Goal: Find contact information: Find contact information

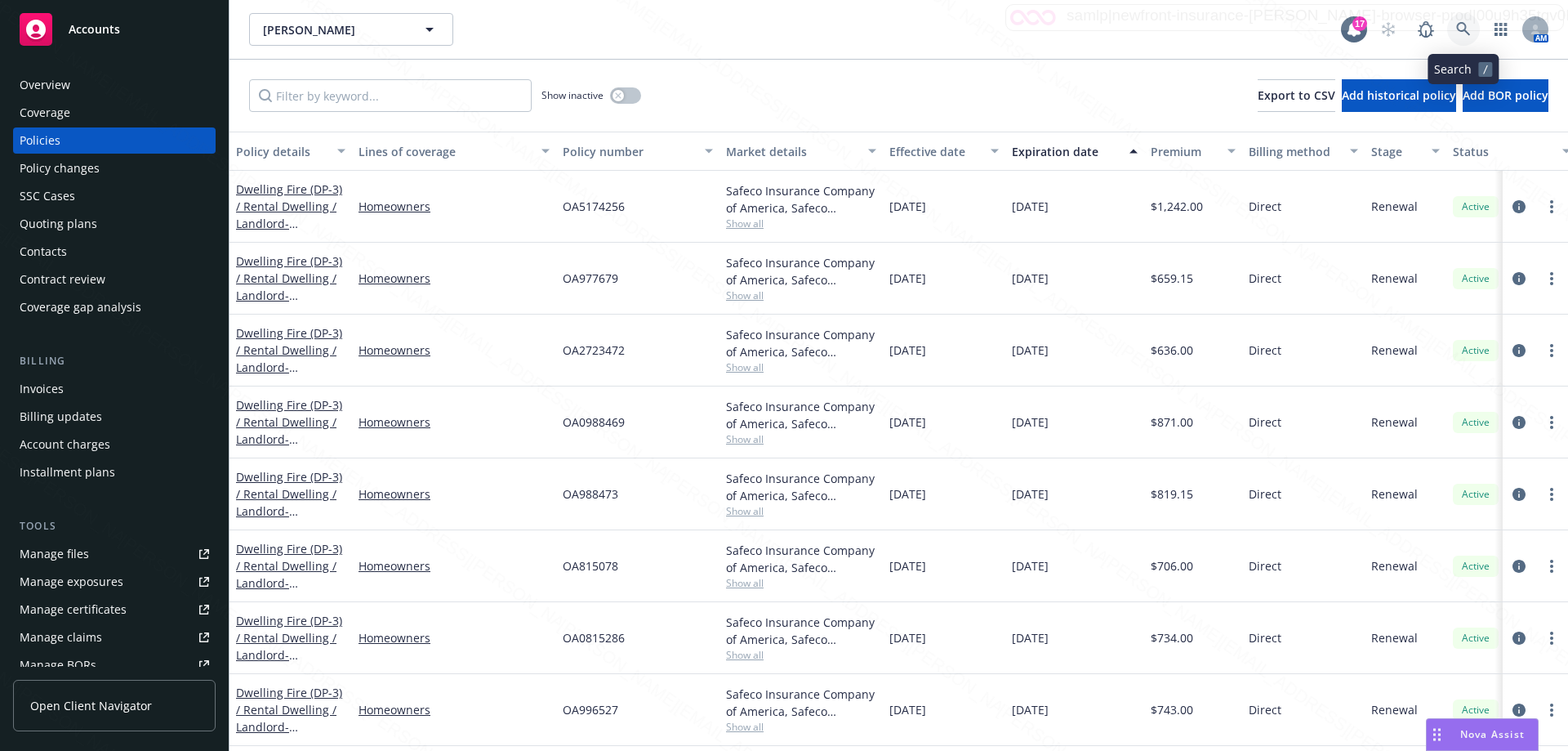
click at [1472, 29] on link at bounding box center [1464, 29] width 33 height 33
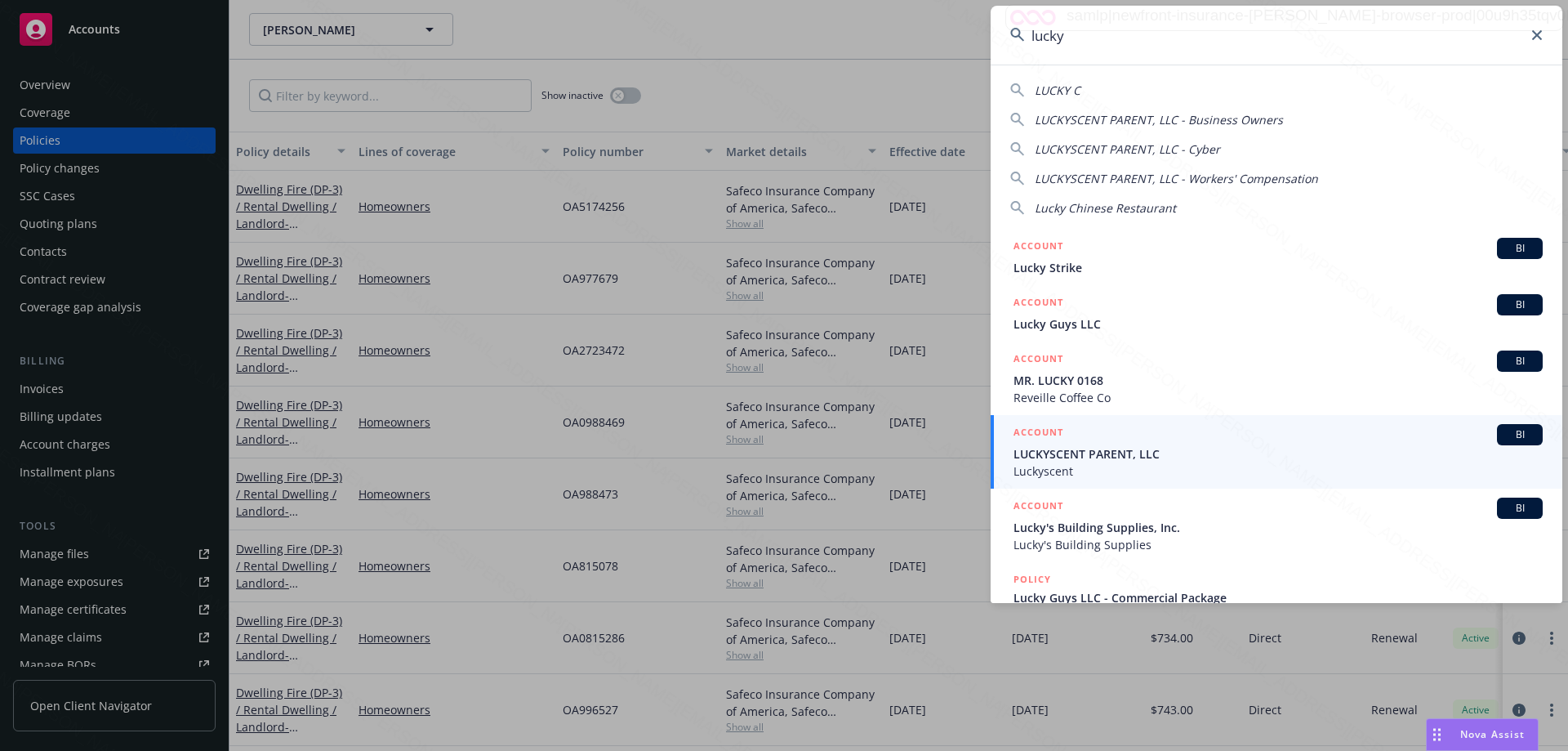
drag, startPoint x: 1092, startPoint y: 37, endPoint x: 1033, endPoint y: 38, distance: 59.0
click at [1033, 38] on input "lucky" at bounding box center [1277, 34] width 572 height 59
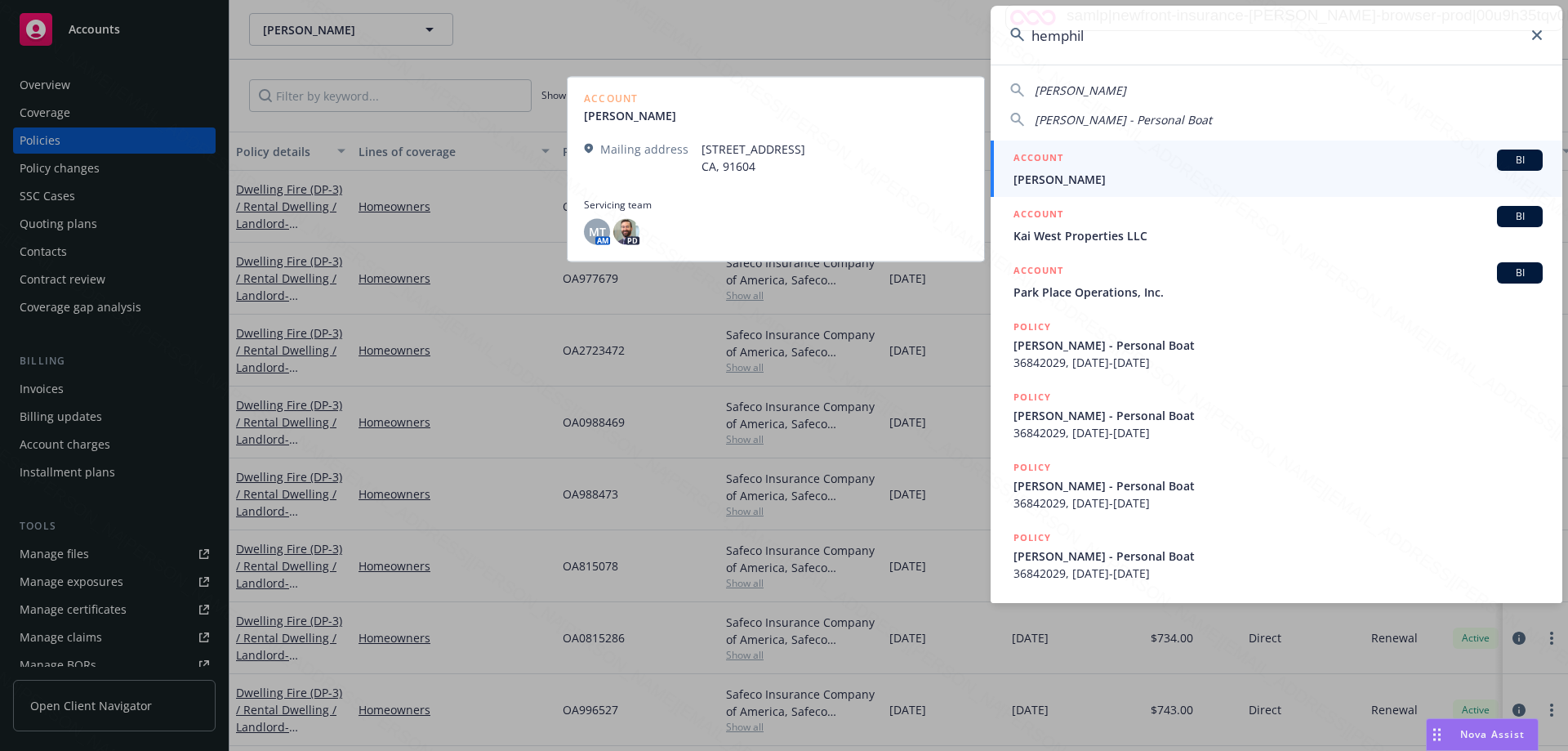
type input "hemphil"
click at [1091, 179] on span "[PERSON_NAME]" at bounding box center [1279, 179] width 530 height 17
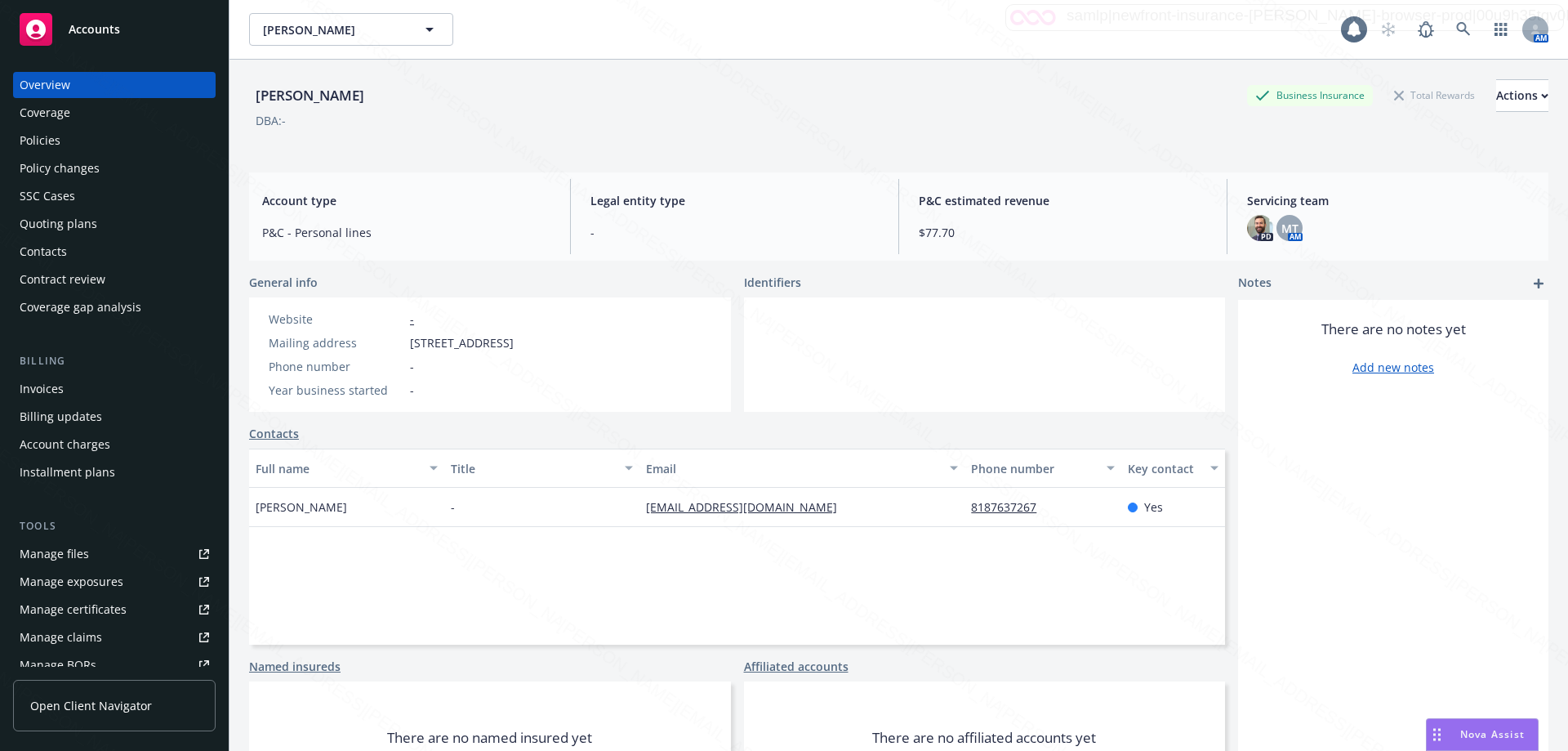
click at [47, 139] on div "Policies" at bounding box center [40, 141] width 41 height 26
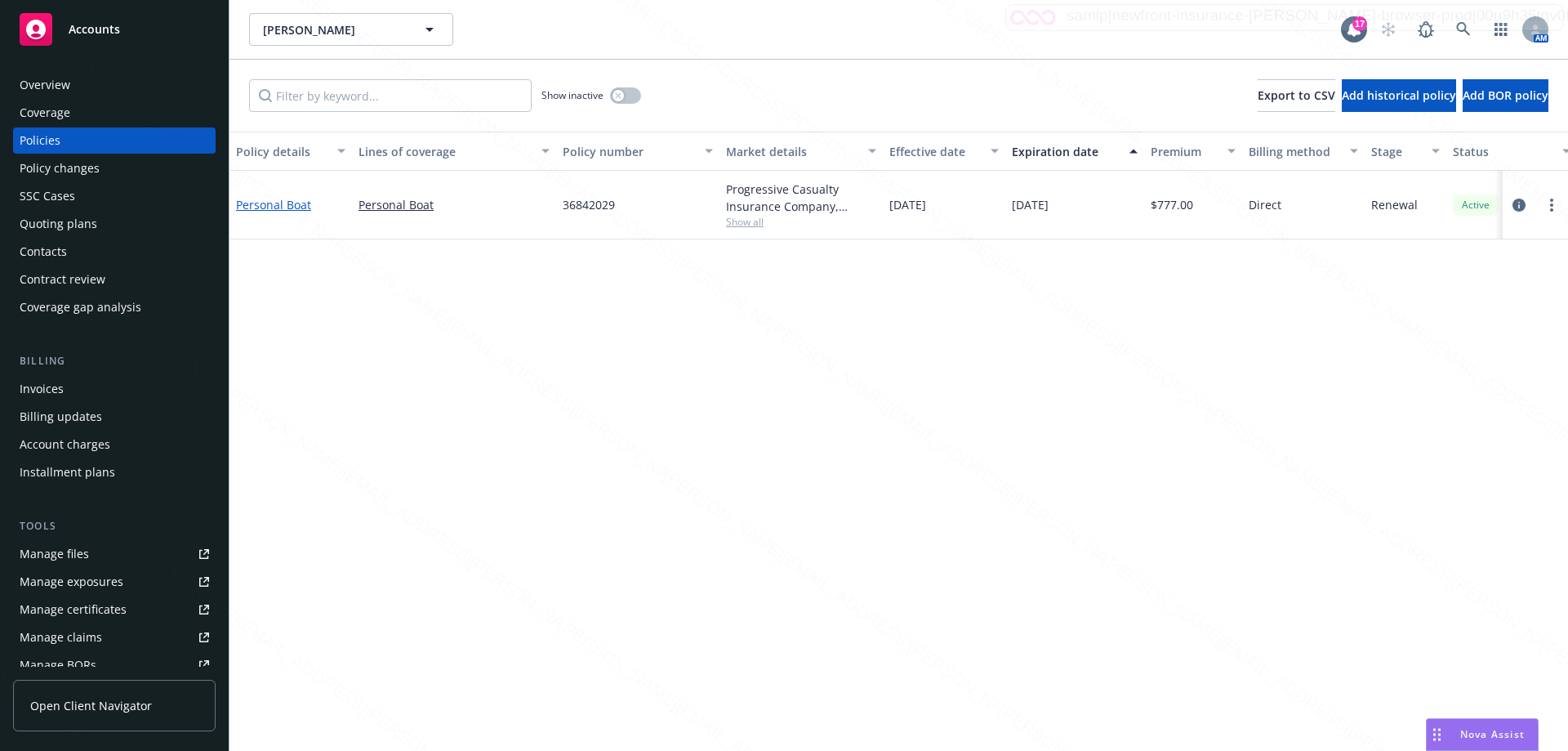
click at [278, 203] on link "Personal Boat" at bounding box center [273, 204] width 75 height 15
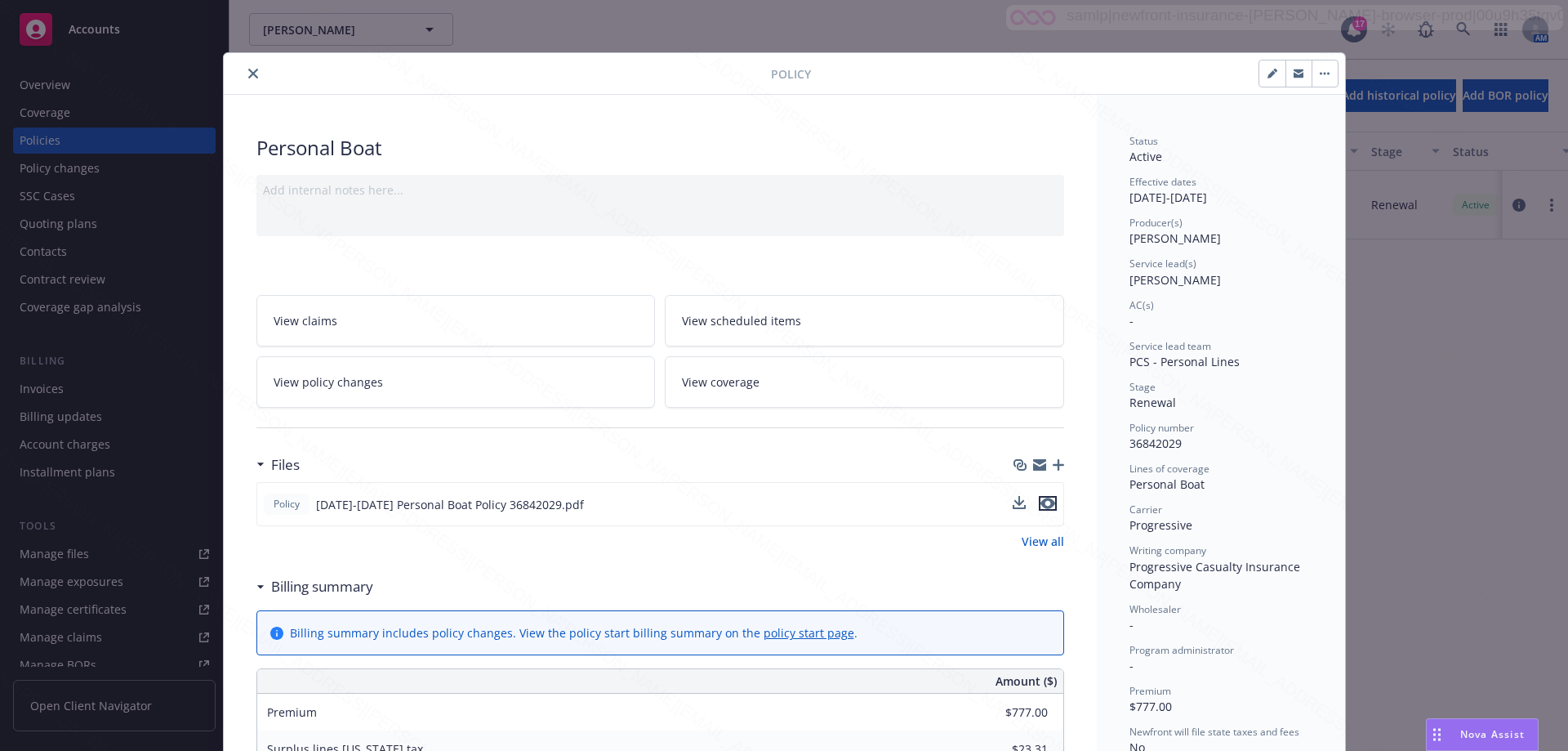
click at [1047, 505] on icon "preview file" at bounding box center [1048, 503] width 15 height 12
click at [248, 78] on icon "close" at bounding box center [253, 73] width 10 height 10
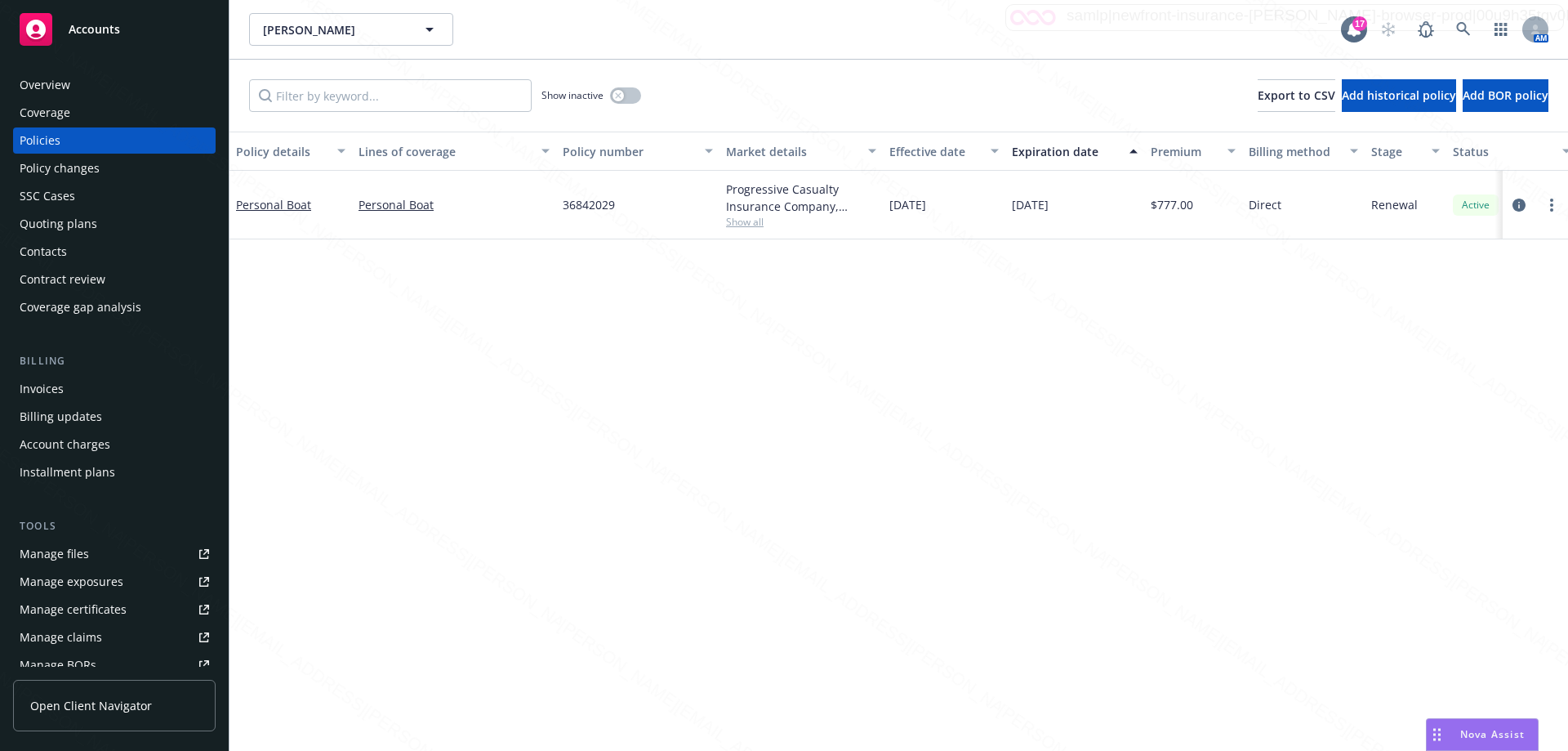
drag, startPoint x: 33, startPoint y: 84, endPoint x: 394, endPoint y: 99, distance: 361.3
click at [33, 83] on div "Overview" at bounding box center [45, 84] width 51 height 26
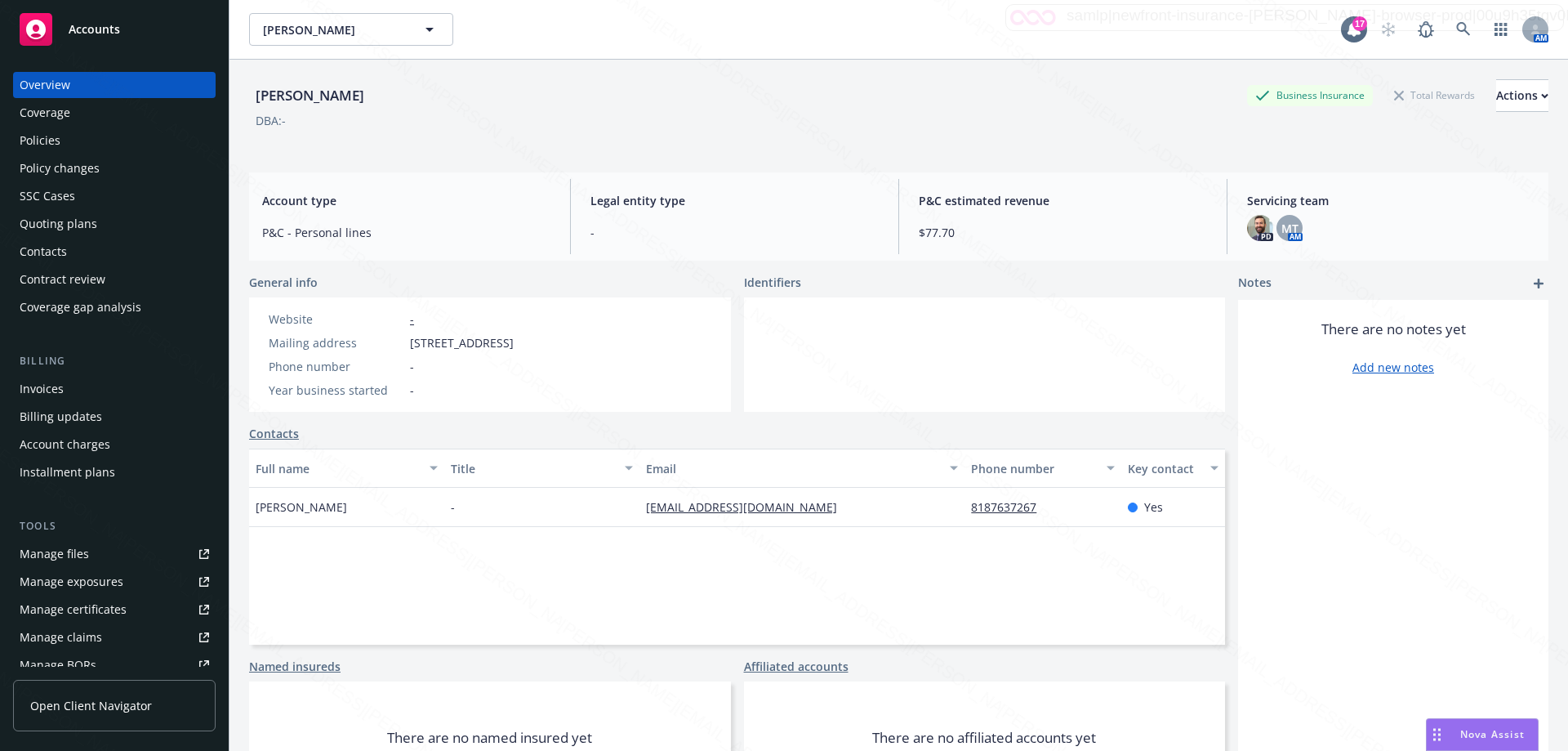
click at [286, 432] on link "Contacts" at bounding box center [274, 433] width 50 height 17
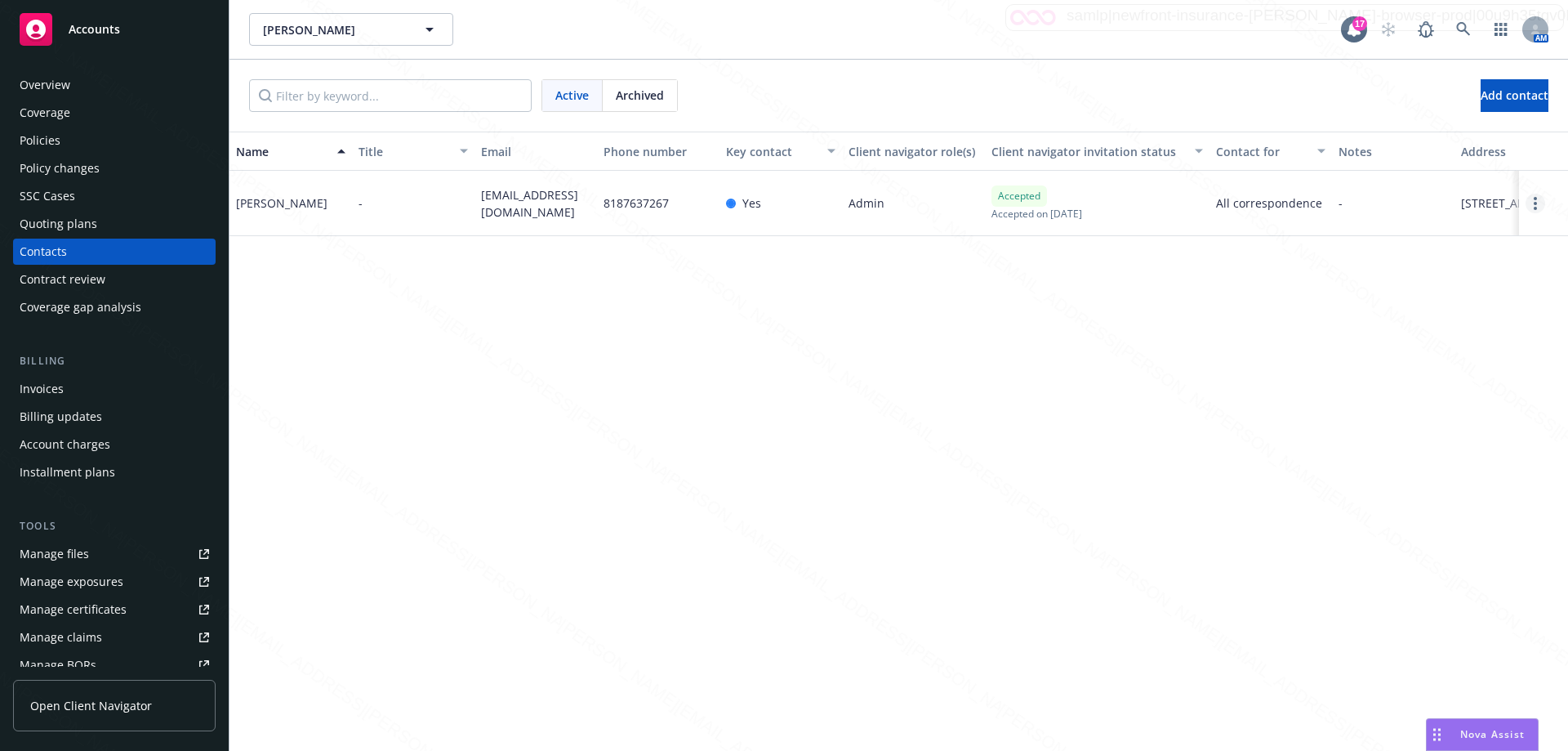
click at [1535, 209] on icon "Open options" at bounding box center [1536, 203] width 4 height 13
click at [1359, 84] on link "Edit contact" at bounding box center [1412, 83] width 223 height 33
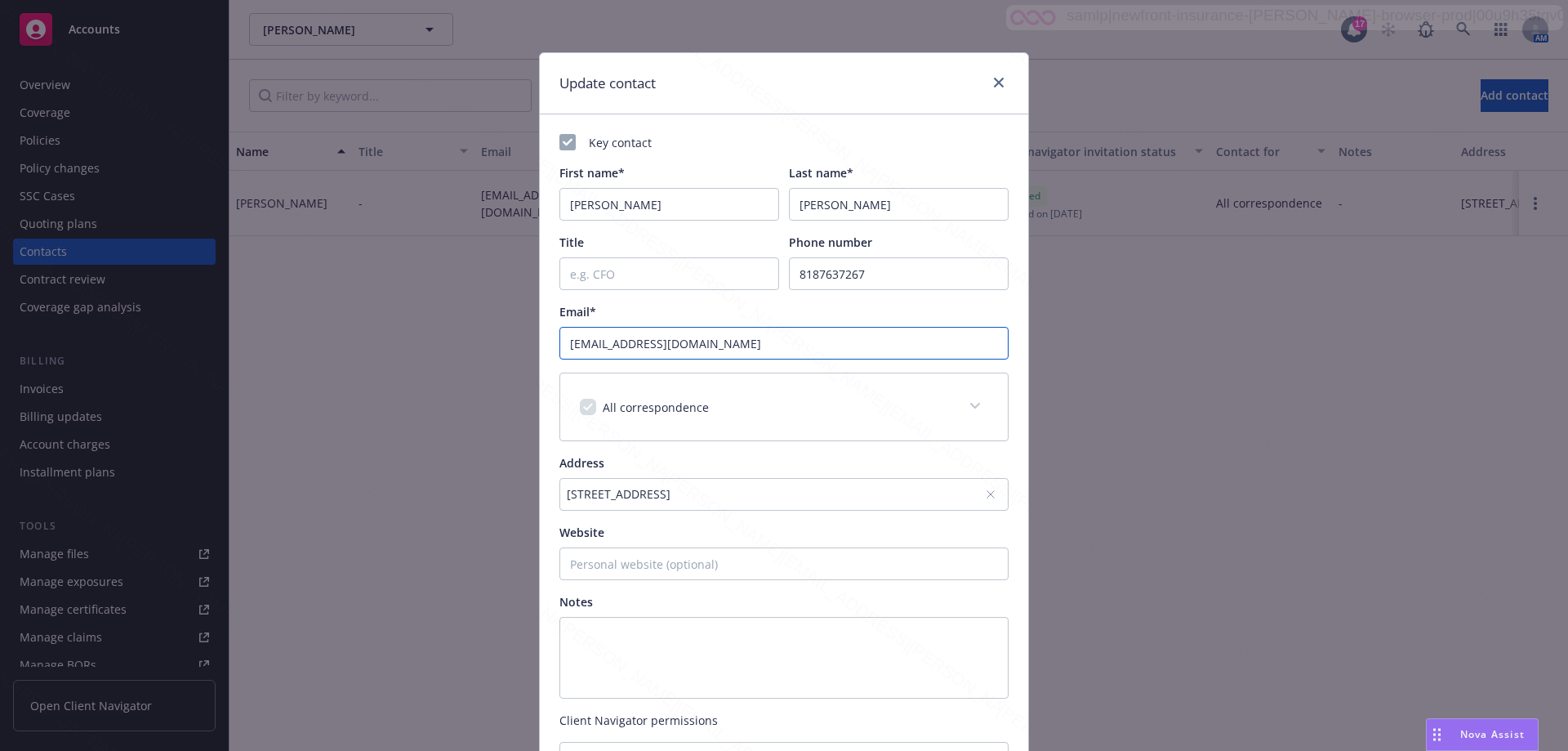
drag, startPoint x: 808, startPoint y: 346, endPoint x: 355, endPoint y: 334, distance: 453.2
click at [353, 336] on div "Update contact Key contact First name* [PERSON_NAME] name* [PERSON_NAME] Title …" at bounding box center [784, 376] width 1568 height 751
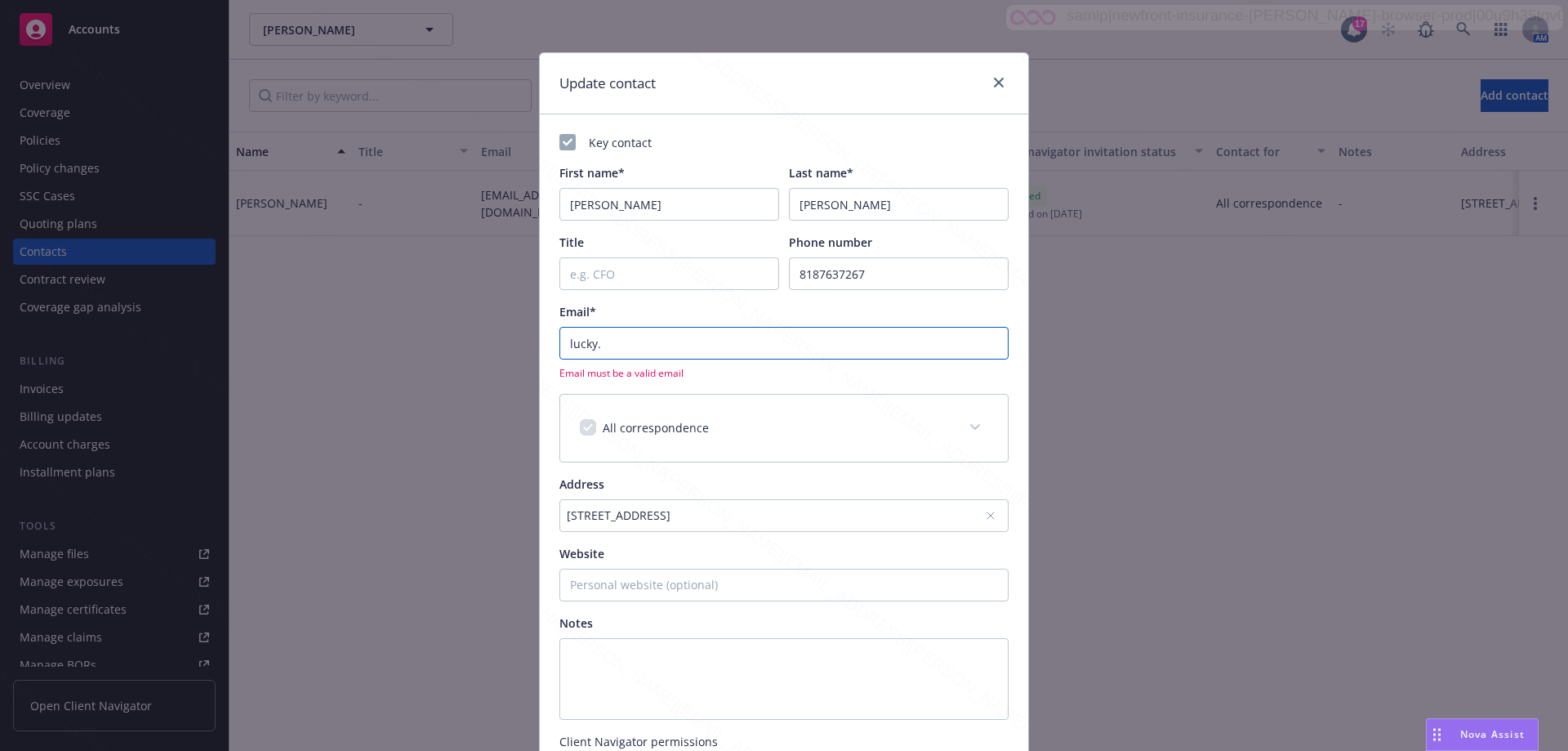
click at [657, 345] on input "lucky." at bounding box center [784, 343] width 449 height 33
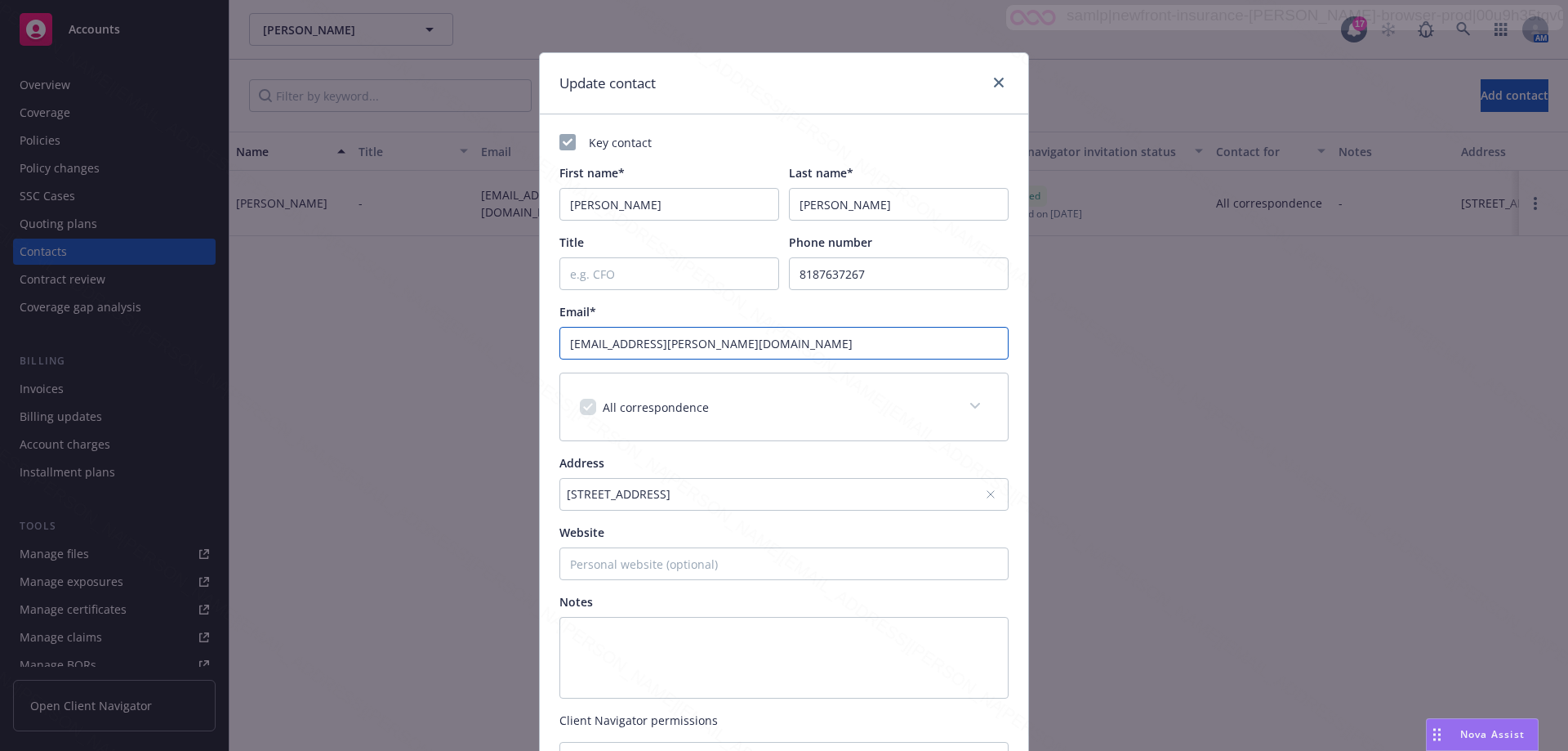
scroll to position [252, 0]
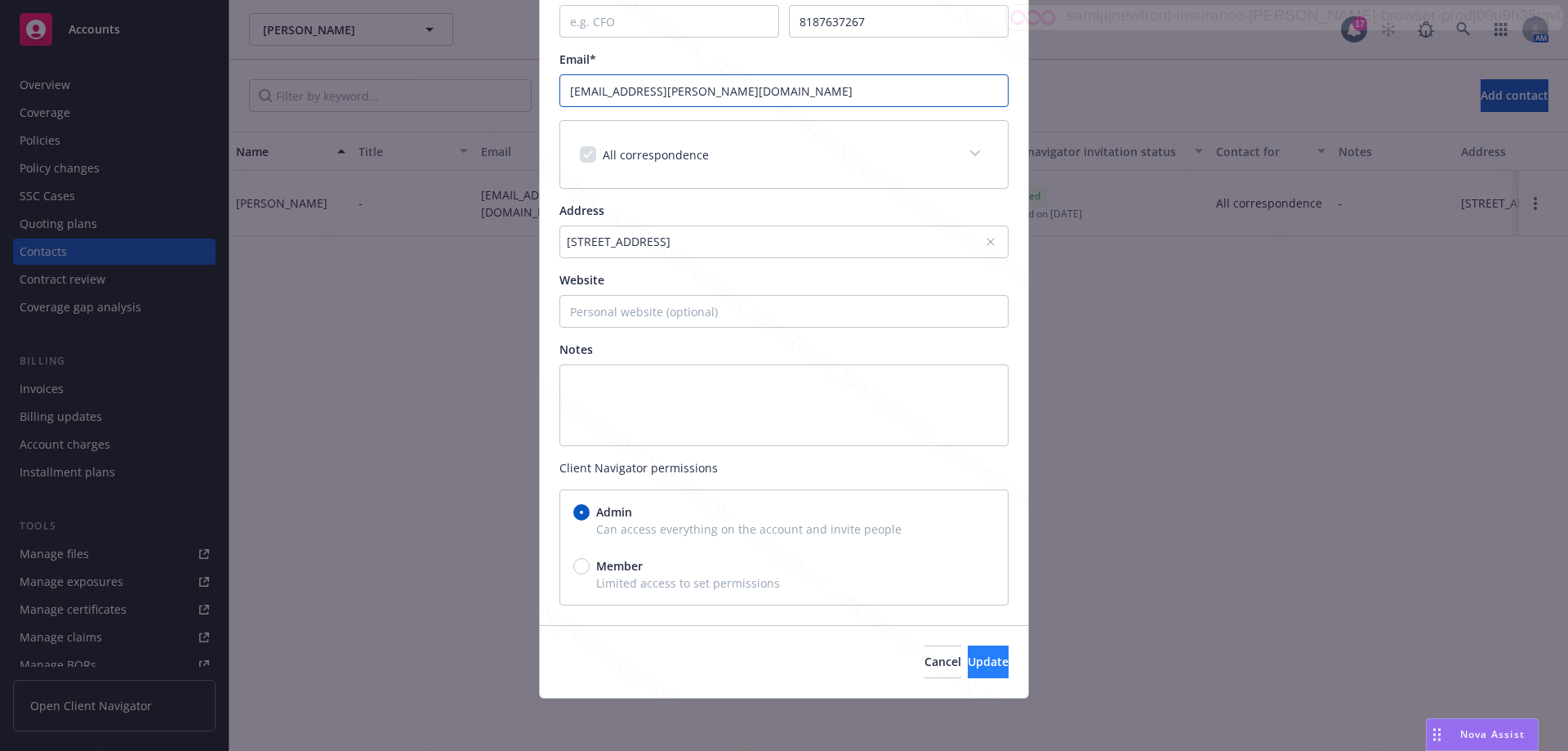
type input "[EMAIL_ADDRESS][PERSON_NAME][DOMAIN_NAME]"
click at [968, 656] on span "Update" at bounding box center [988, 661] width 41 height 15
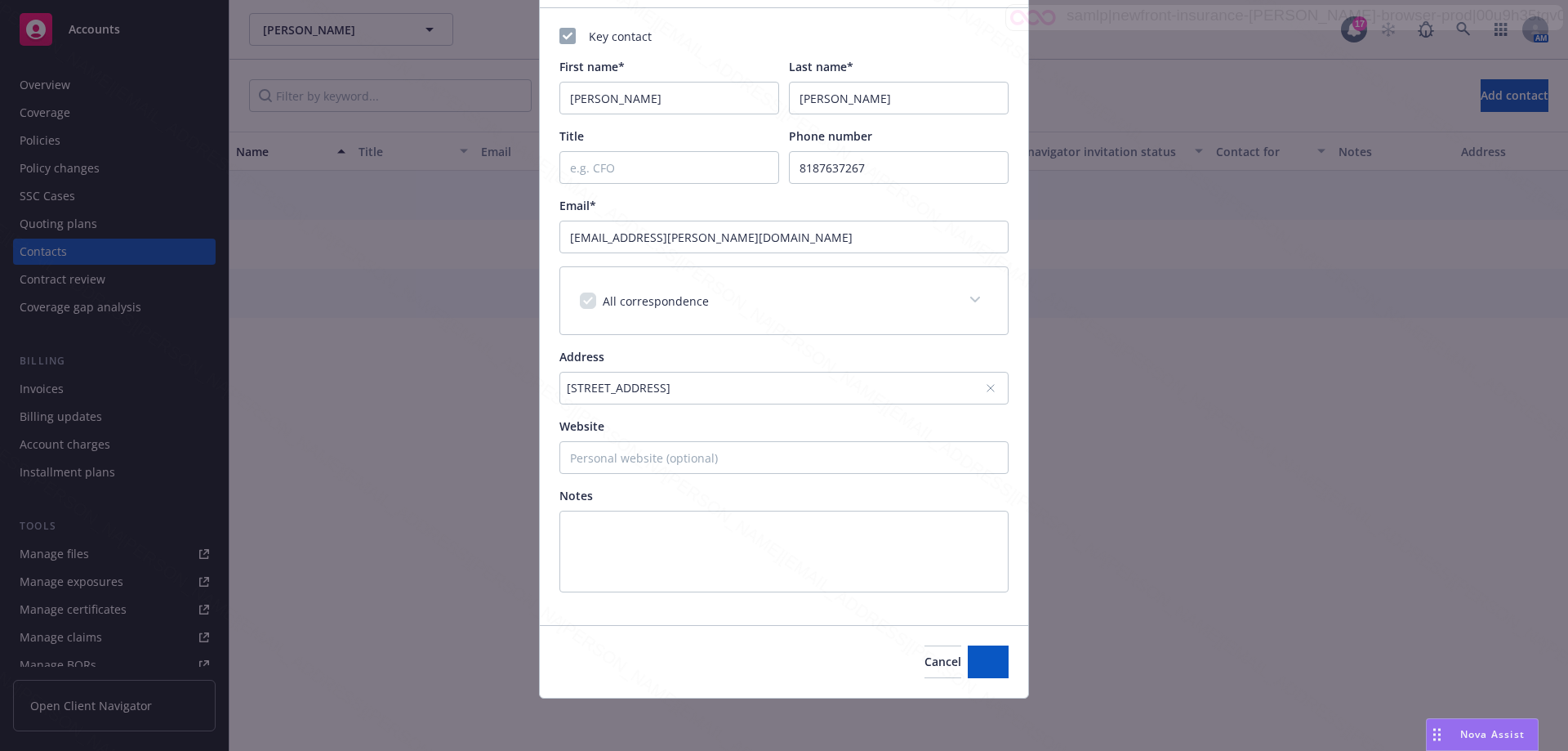
scroll to position [106, 0]
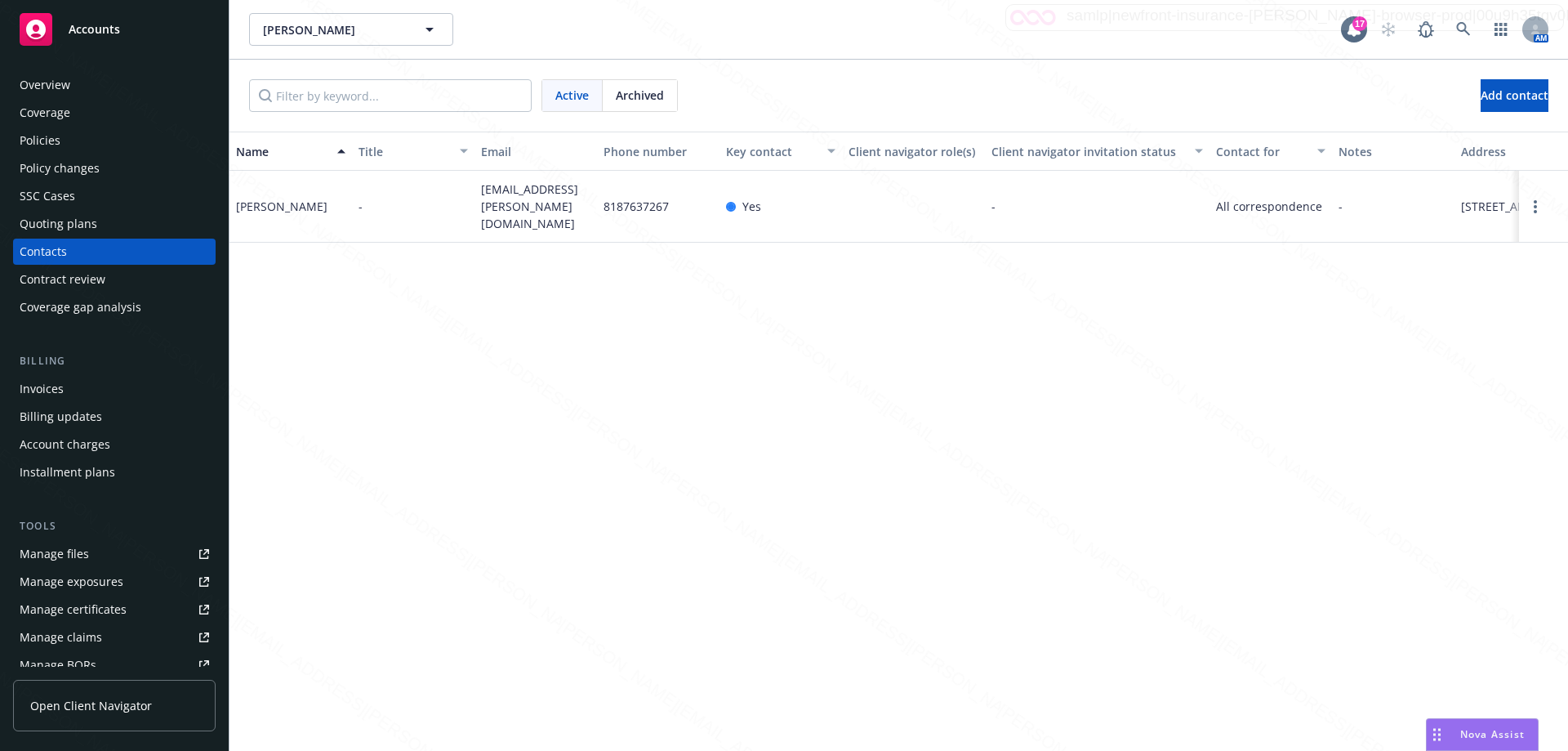
click at [70, 138] on div "Policies" at bounding box center [114, 141] width 190 height 26
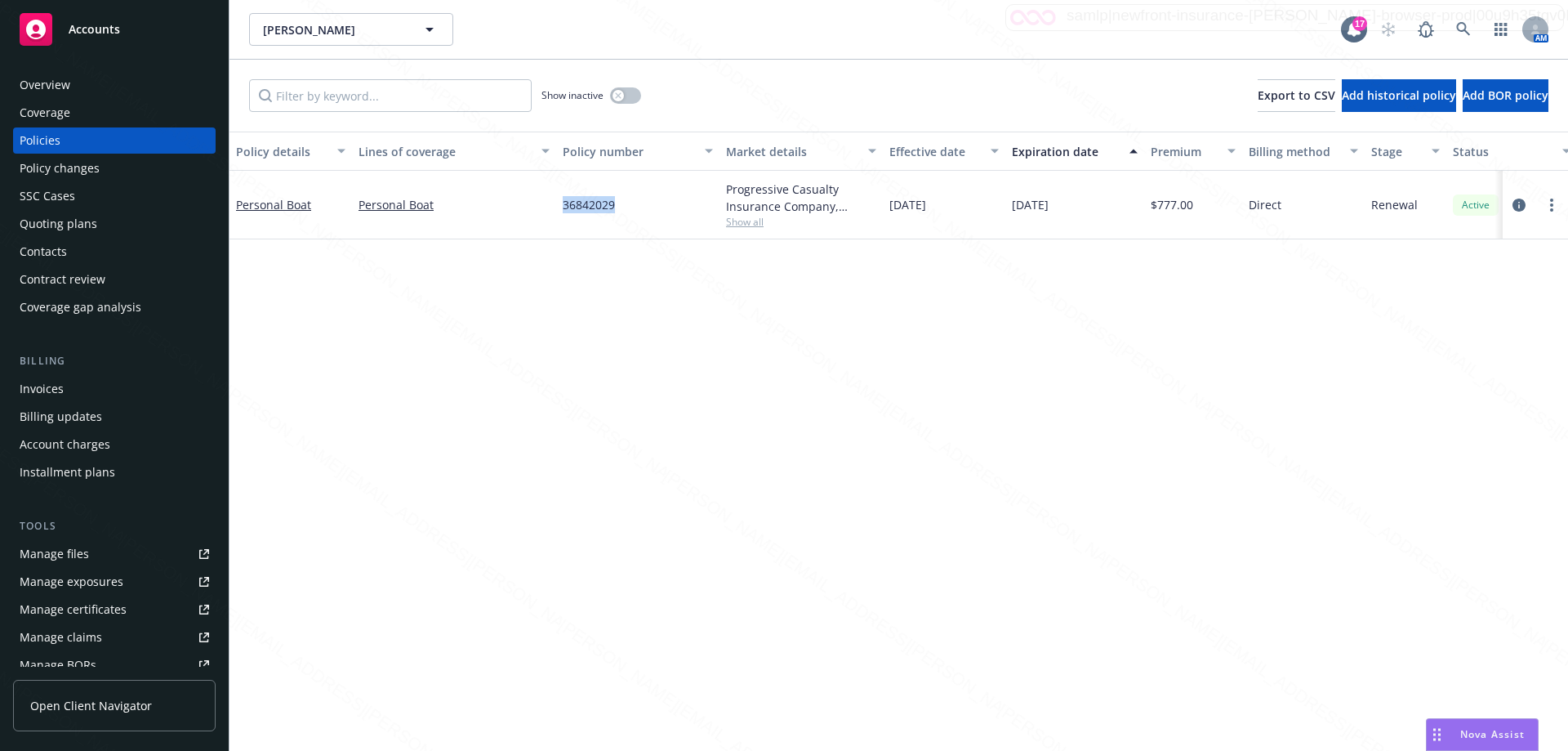
drag, startPoint x: 629, startPoint y: 210, endPoint x: 559, endPoint y: 206, distance: 70.1
click at [559, 206] on div "36842029" at bounding box center [638, 205] width 163 height 69
copy span "36842029"
click at [43, 86] on div "Overview" at bounding box center [45, 84] width 51 height 26
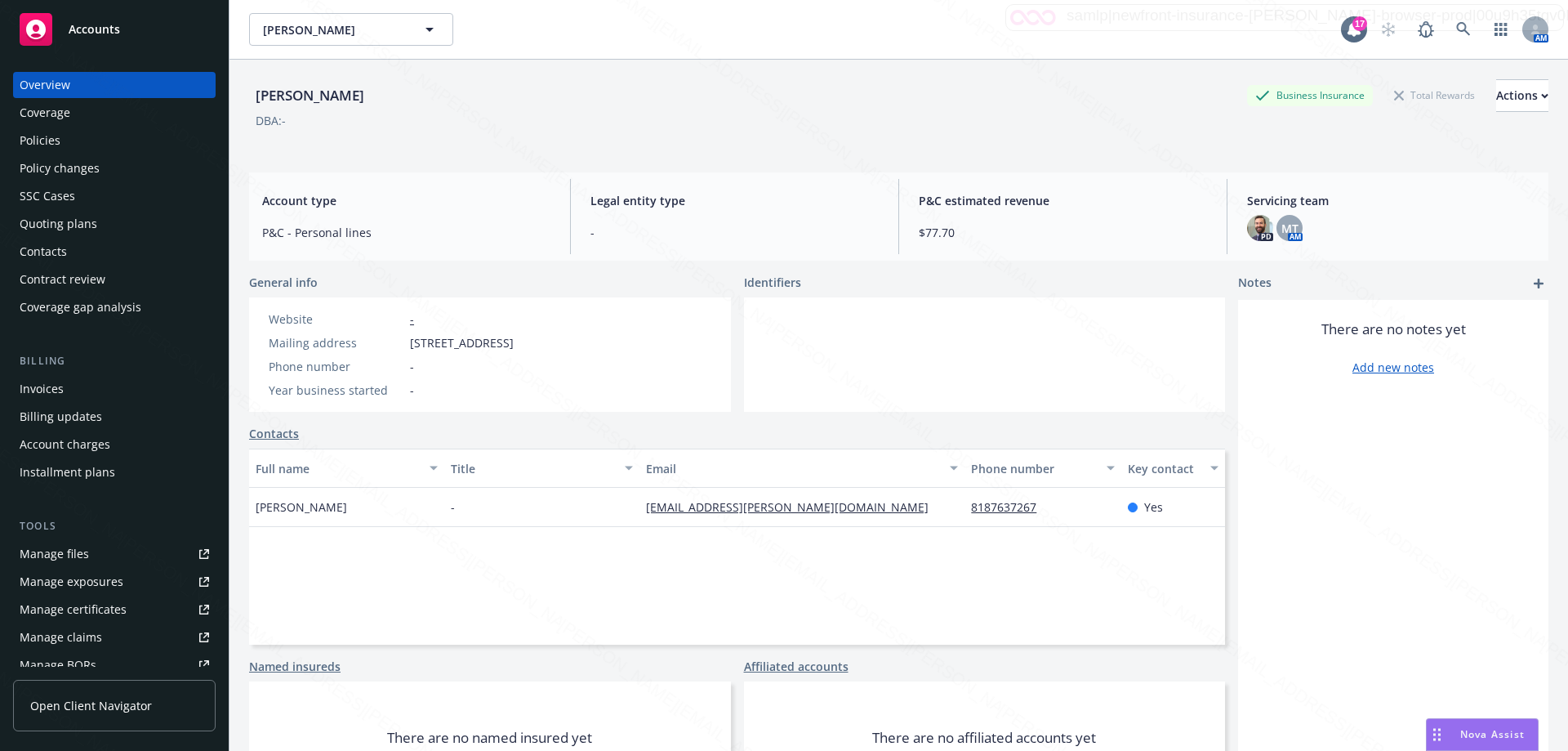
click at [73, 151] on div "Policies" at bounding box center [114, 141] width 190 height 26
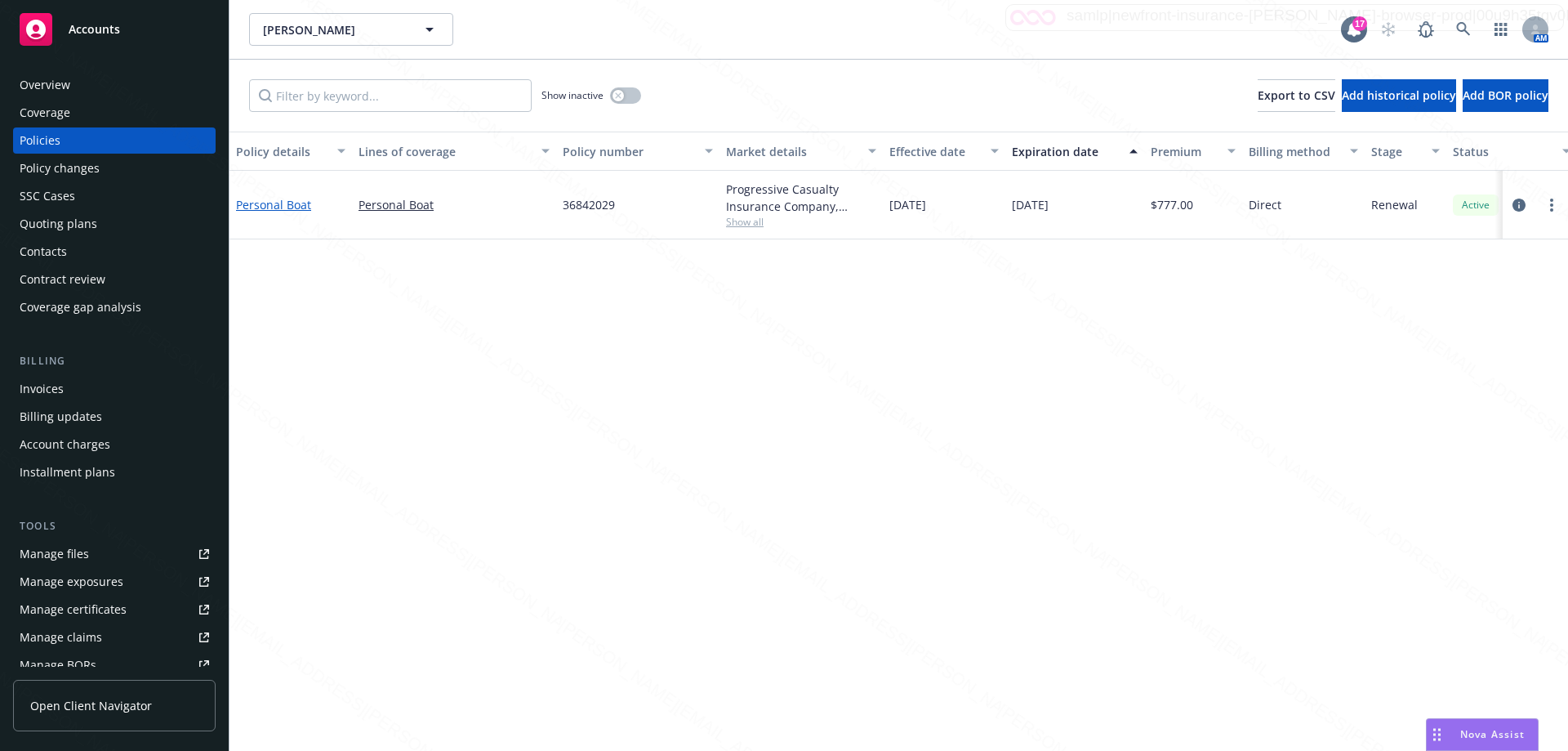
click at [274, 209] on link "Personal Boat" at bounding box center [273, 204] width 75 height 15
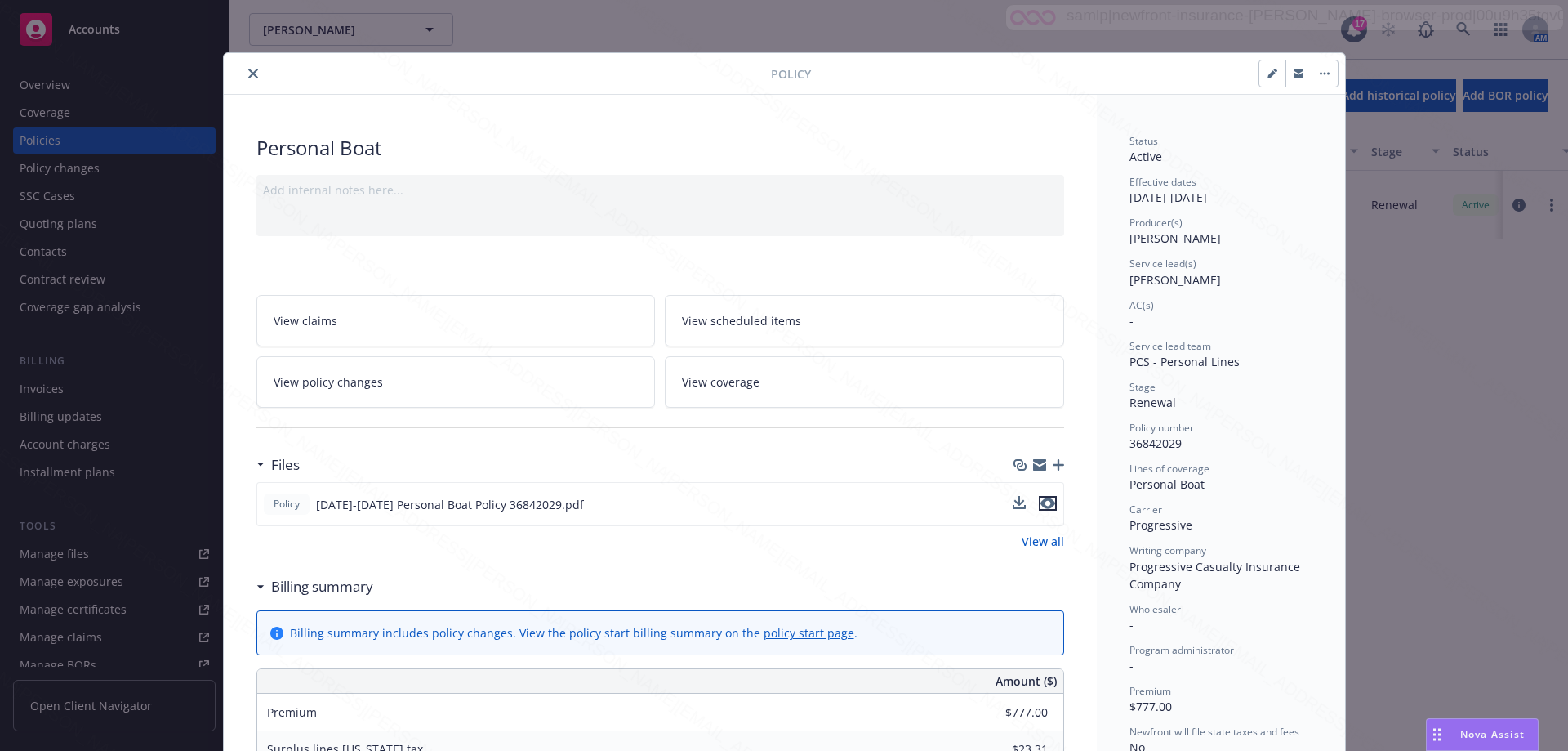
click at [1041, 503] on icon "preview file" at bounding box center [1048, 503] width 15 height 12
click at [244, 79] on button "close" at bounding box center [253, 73] width 20 height 20
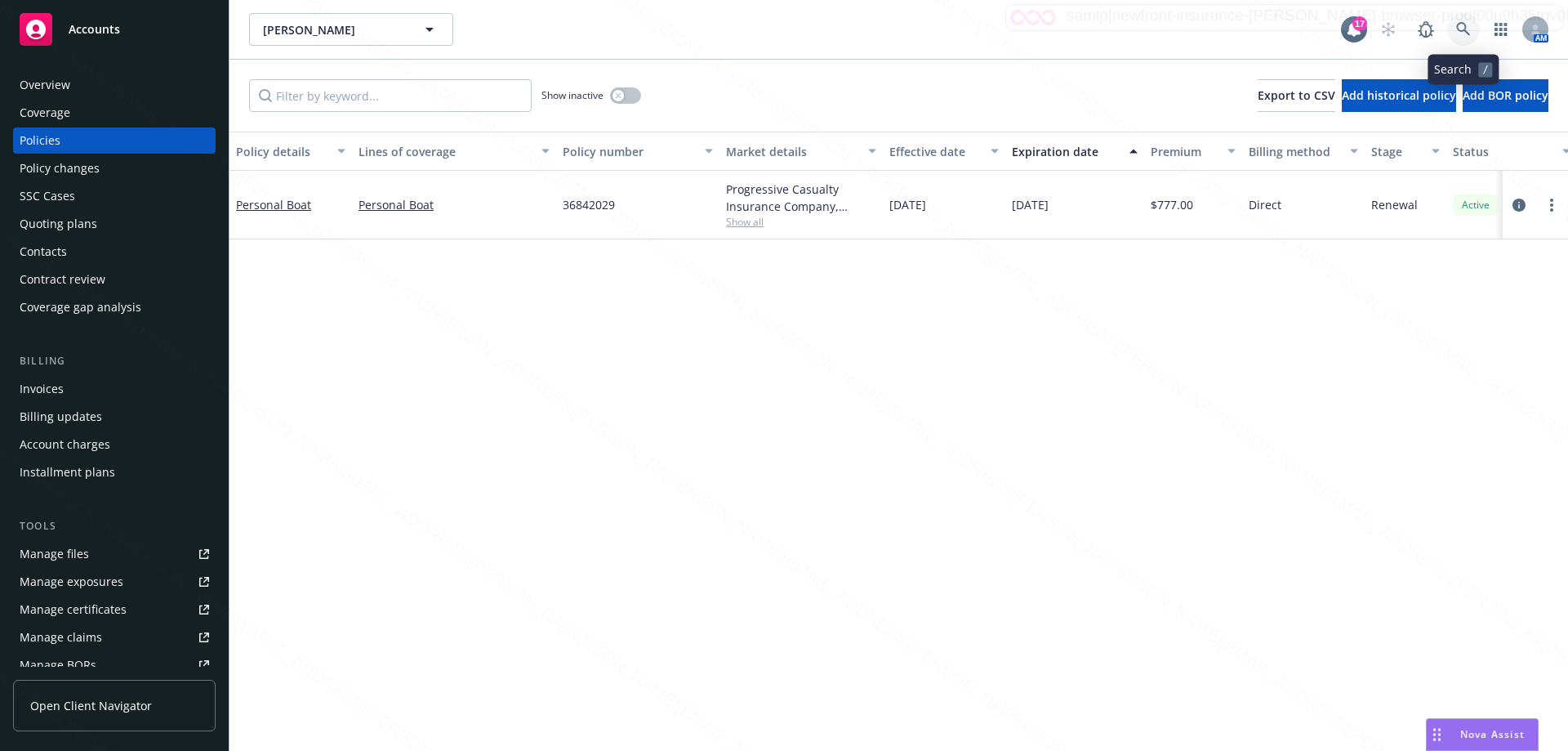
click at [1460, 30] on icon at bounding box center [1463, 28] width 14 height 14
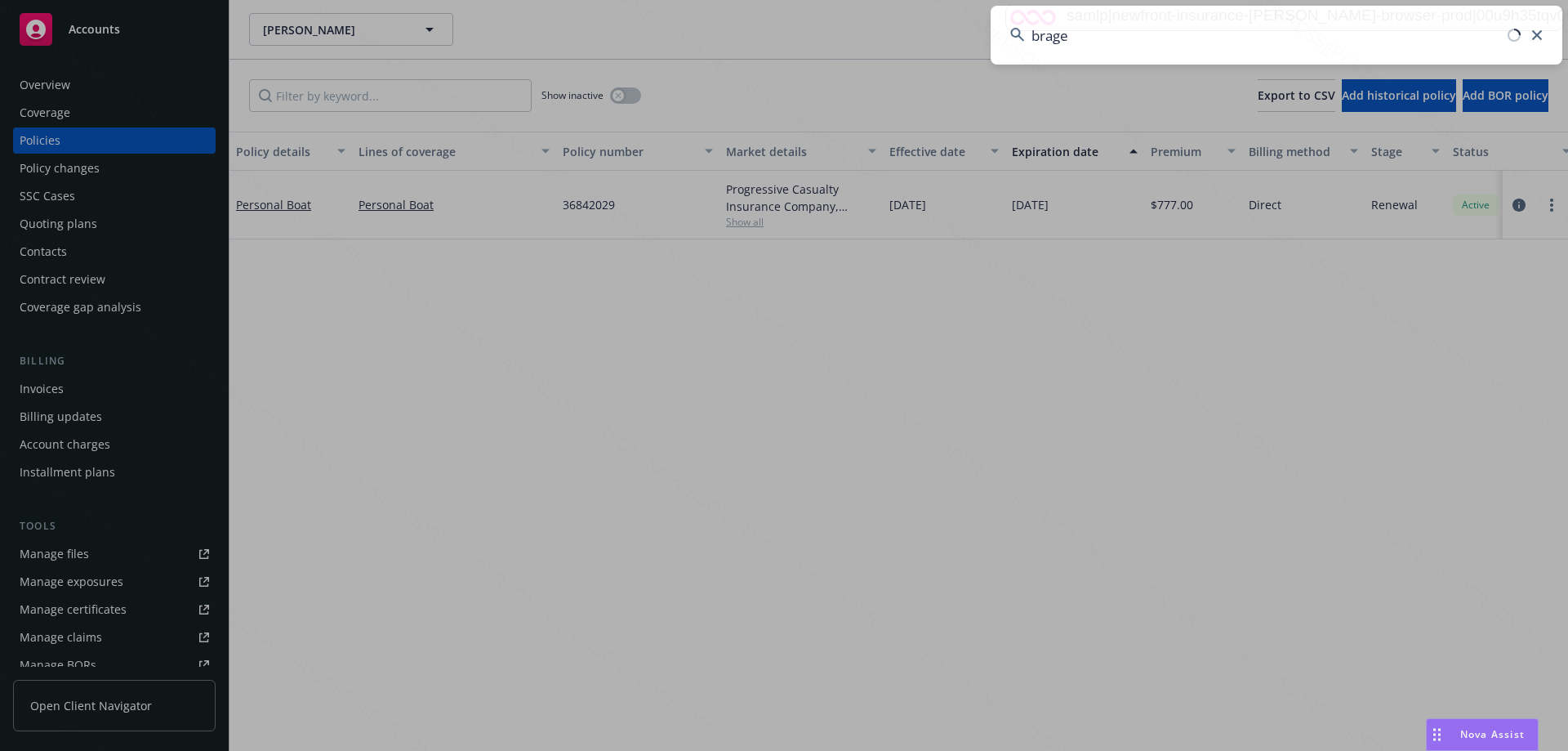
type input "[PERSON_NAME]"
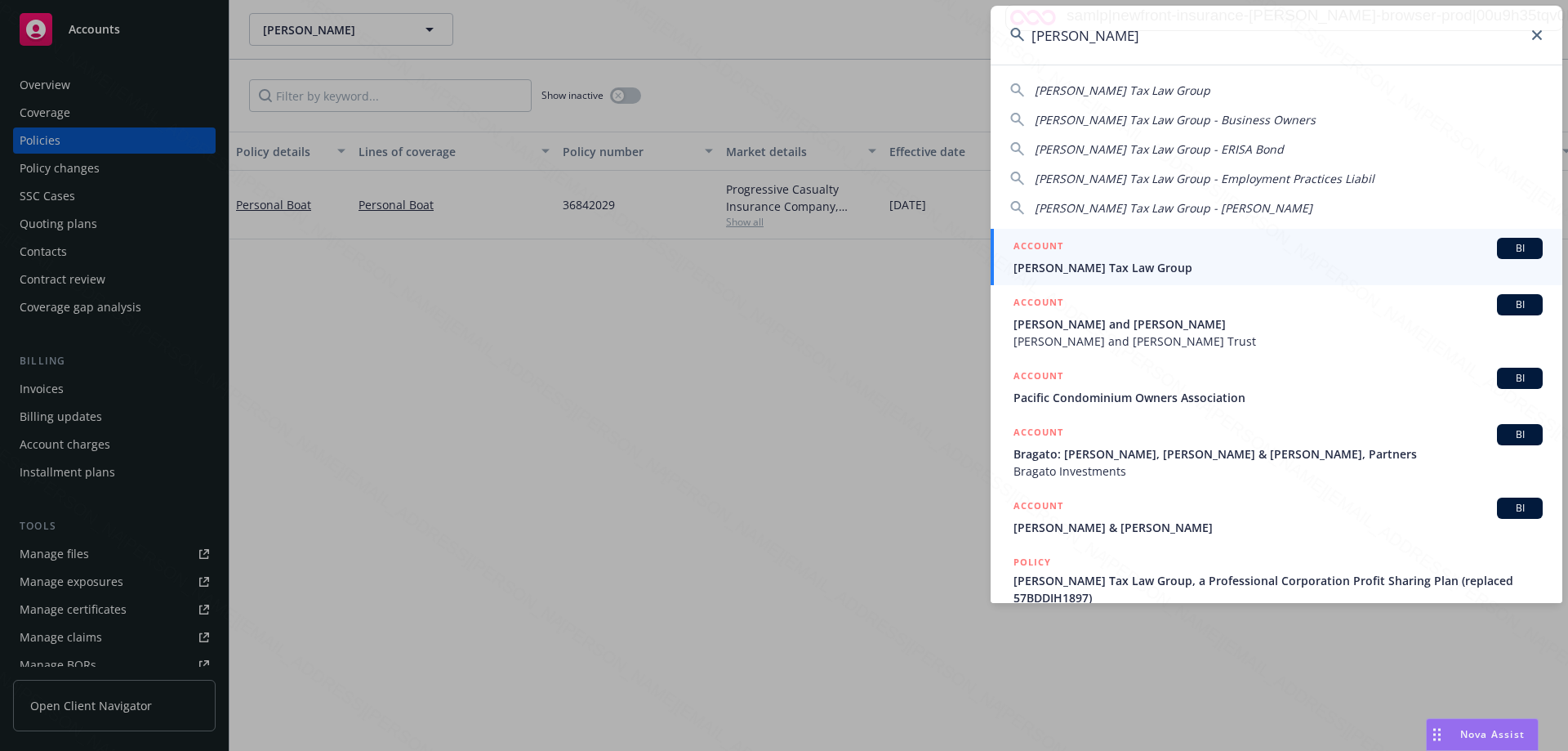
click at [1108, 275] on span "[PERSON_NAME] Tax Law Group" at bounding box center [1279, 268] width 530 height 17
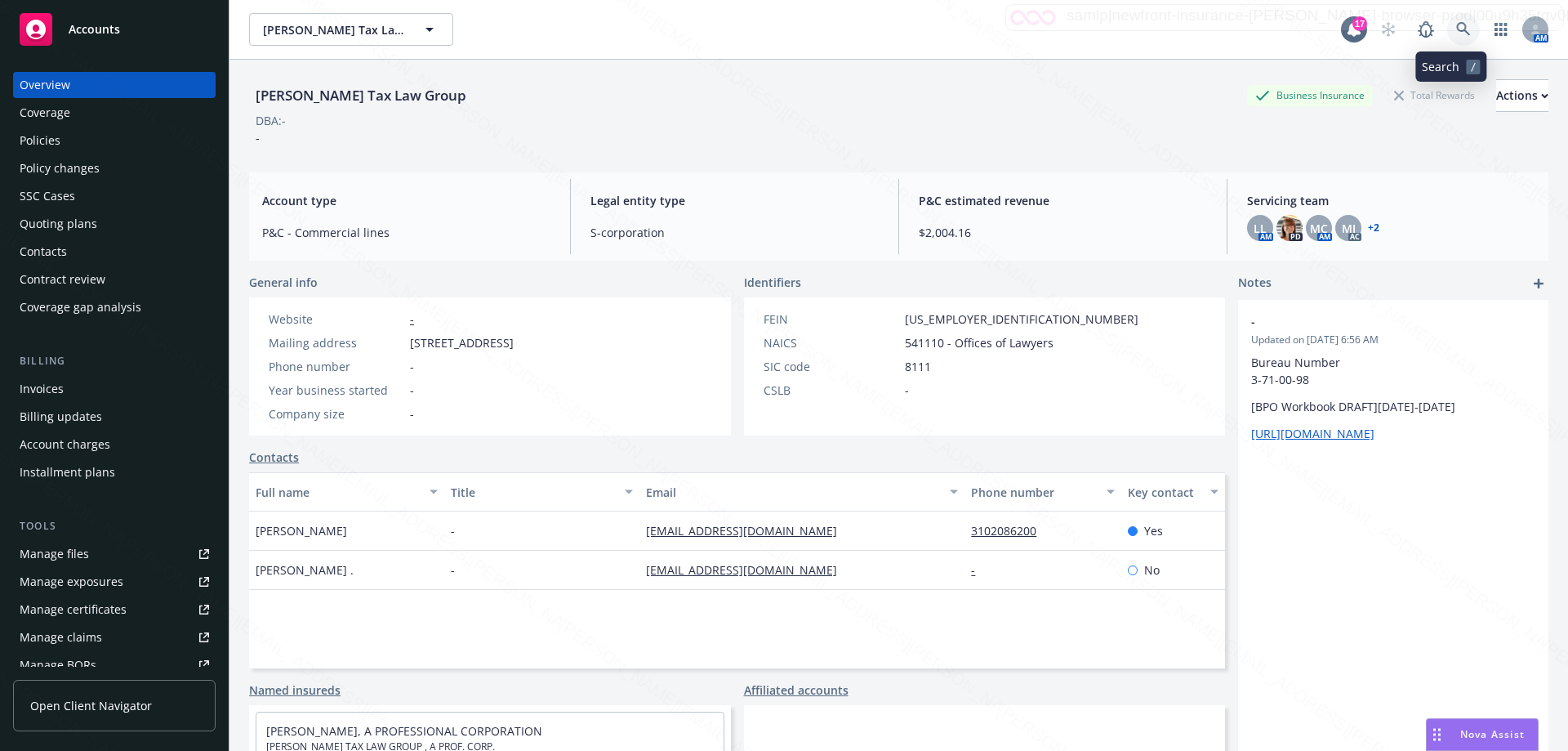
click at [1456, 23] on icon at bounding box center [1463, 28] width 14 height 14
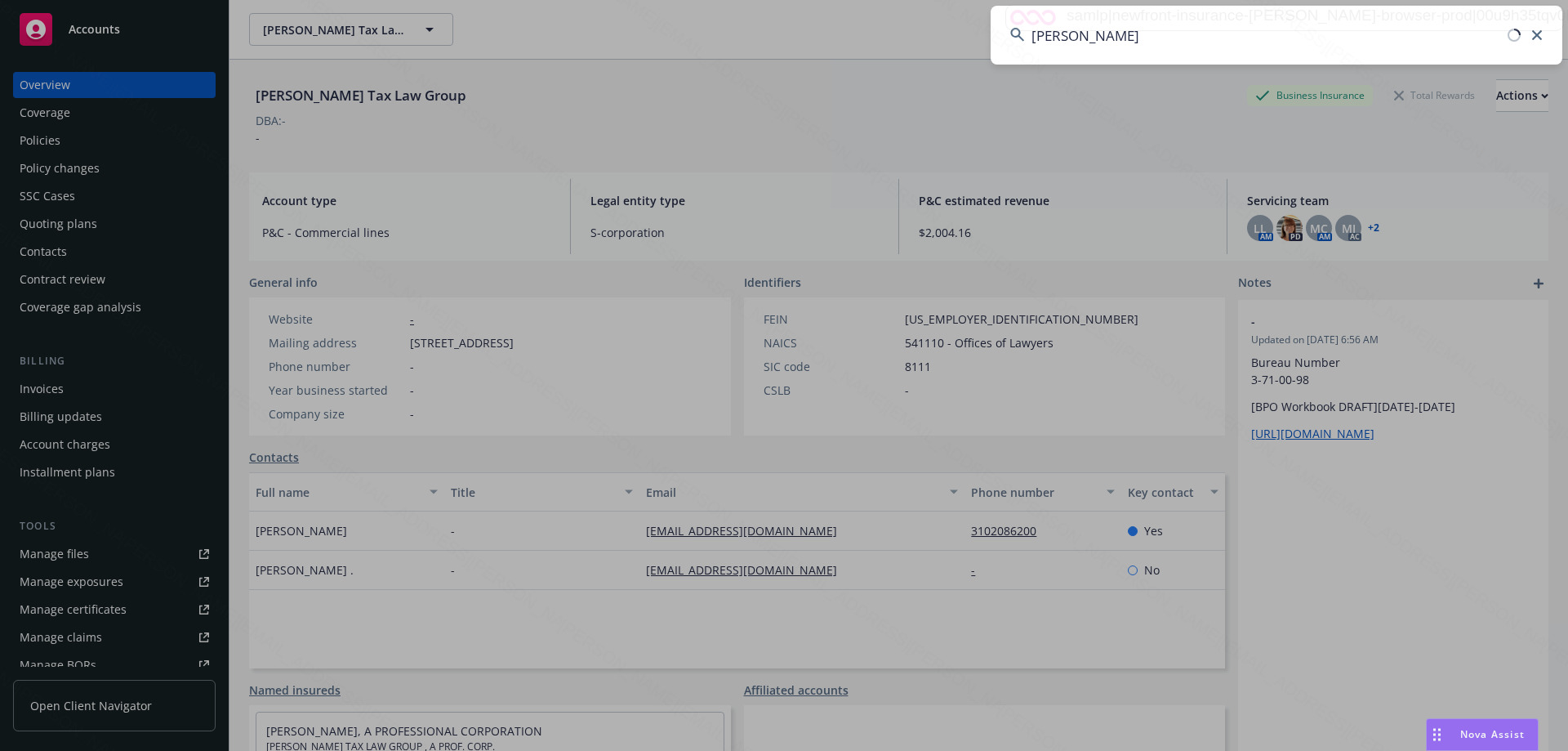
type input "[PERSON_NAME]"
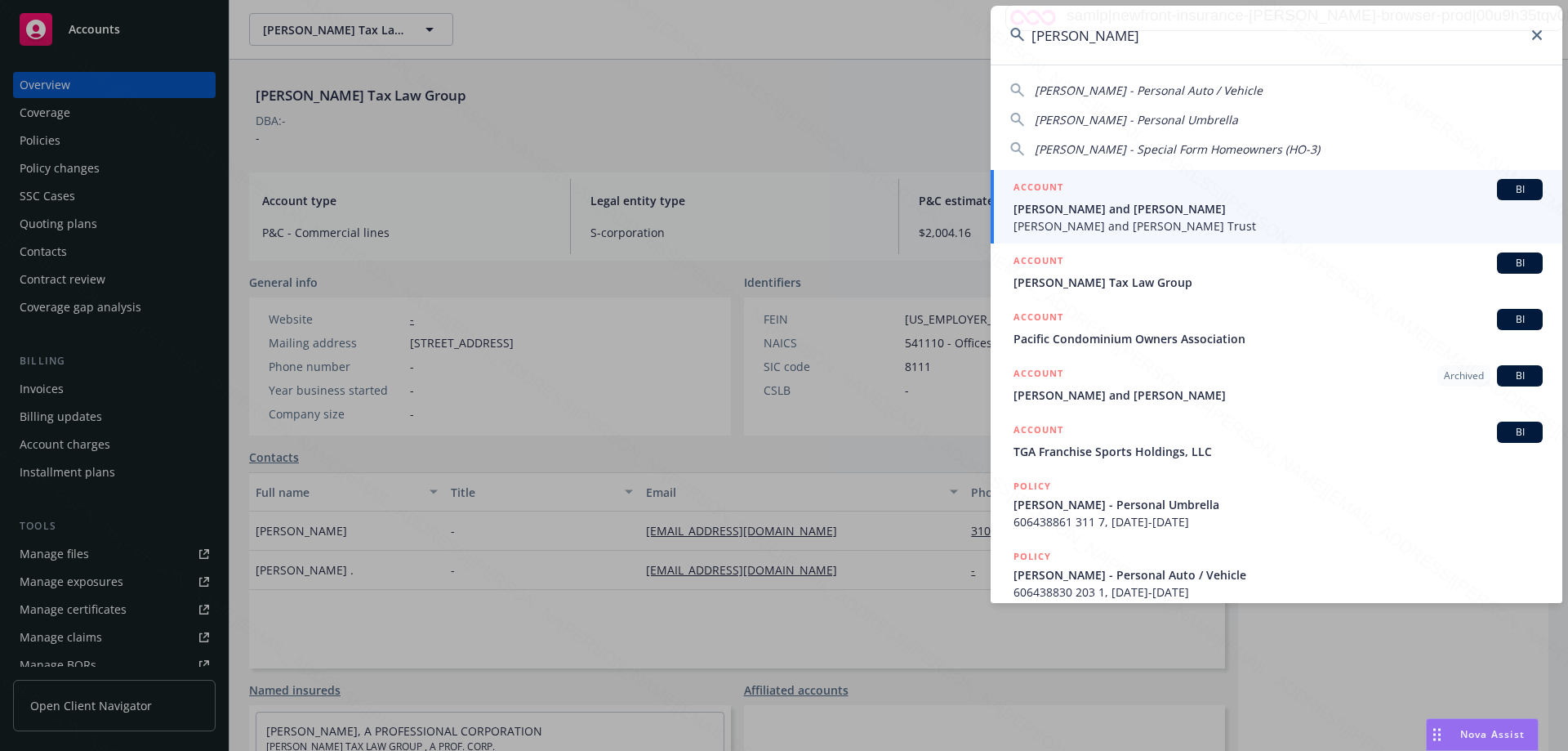
click at [1172, 219] on span "[PERSON_NAME] and [PERSON_NAME] Trust" at bounding box center [1279, 226] width 530 height 17
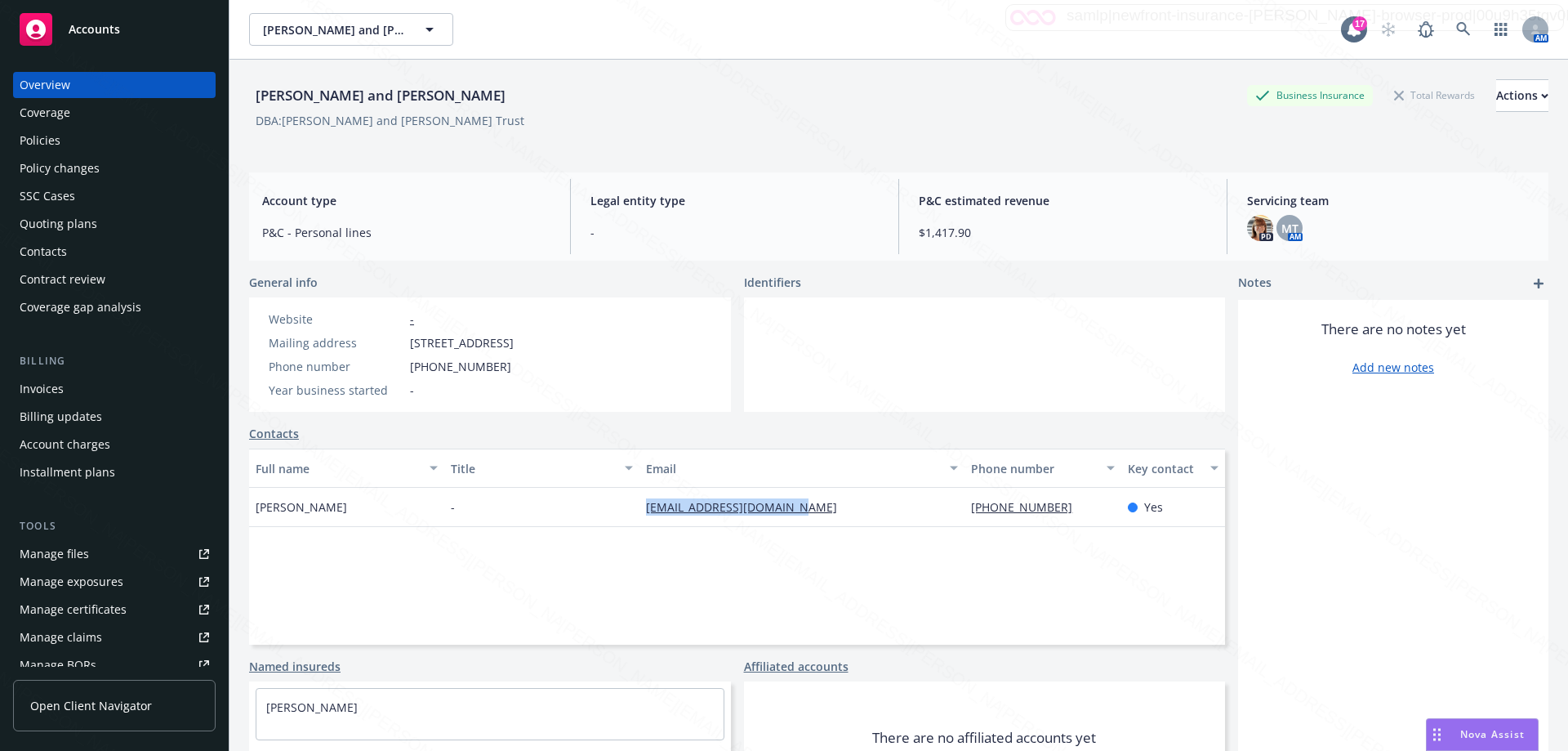
drag, startPoint x: 637, startPoint y: 506, endPoint x: 815, endPoint y: 520, distance: 178.5
click at [815, 520] on div "[EMAIL_ADDRESS][DOMAIN_NAME]" at bounding box center [802, 507] width 326 height 39
copy link "[EMAIL_ADDRESS][DOMAIN_NAME]"
drag, startPoint x: 959, startPoint y: 502, endPoint x: 1063, endPoint y: 519, distance: 105.4
click at [1063, 519] on div "[PHONE_NUMBER]" at bounding box center [1043, 507] width 156 height 39
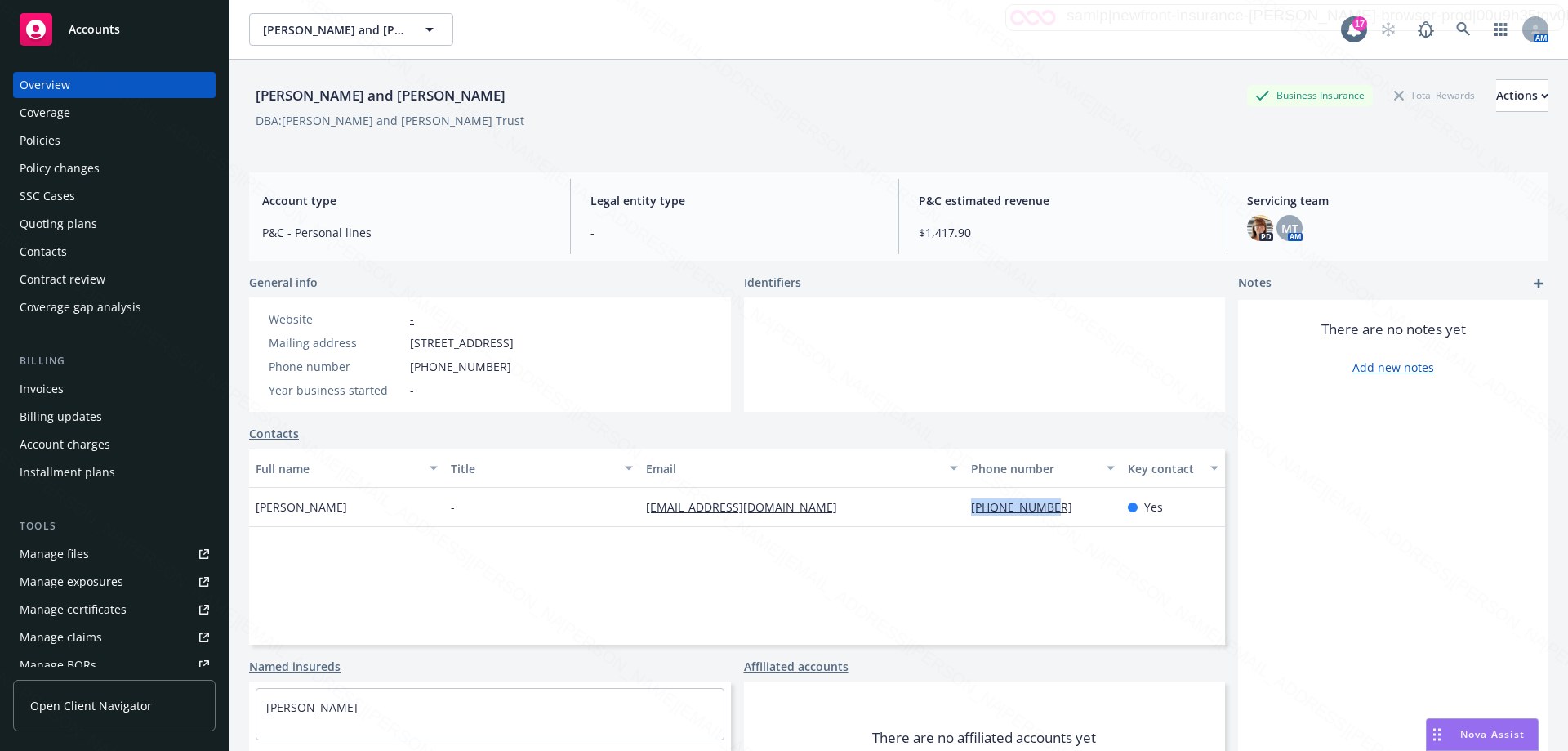
copy link "[PHONE_NUMBER]"
drag, startPoint x: 409, startPoint y: 339, endPoint x: 602, endPoint y: 350, distance: 193.3
click at [533, 351] on div "Website - Mailing address [STREET_ADDRESS] Phone number [PHONE_NUMBER] Year bus…" at bounding box center [391, 355] width 284 height 114
copy span "[STREET_ADDRESS]"
click at [54, 143] on div "Policies" at bounding box center [40, 141] width 41 height 26
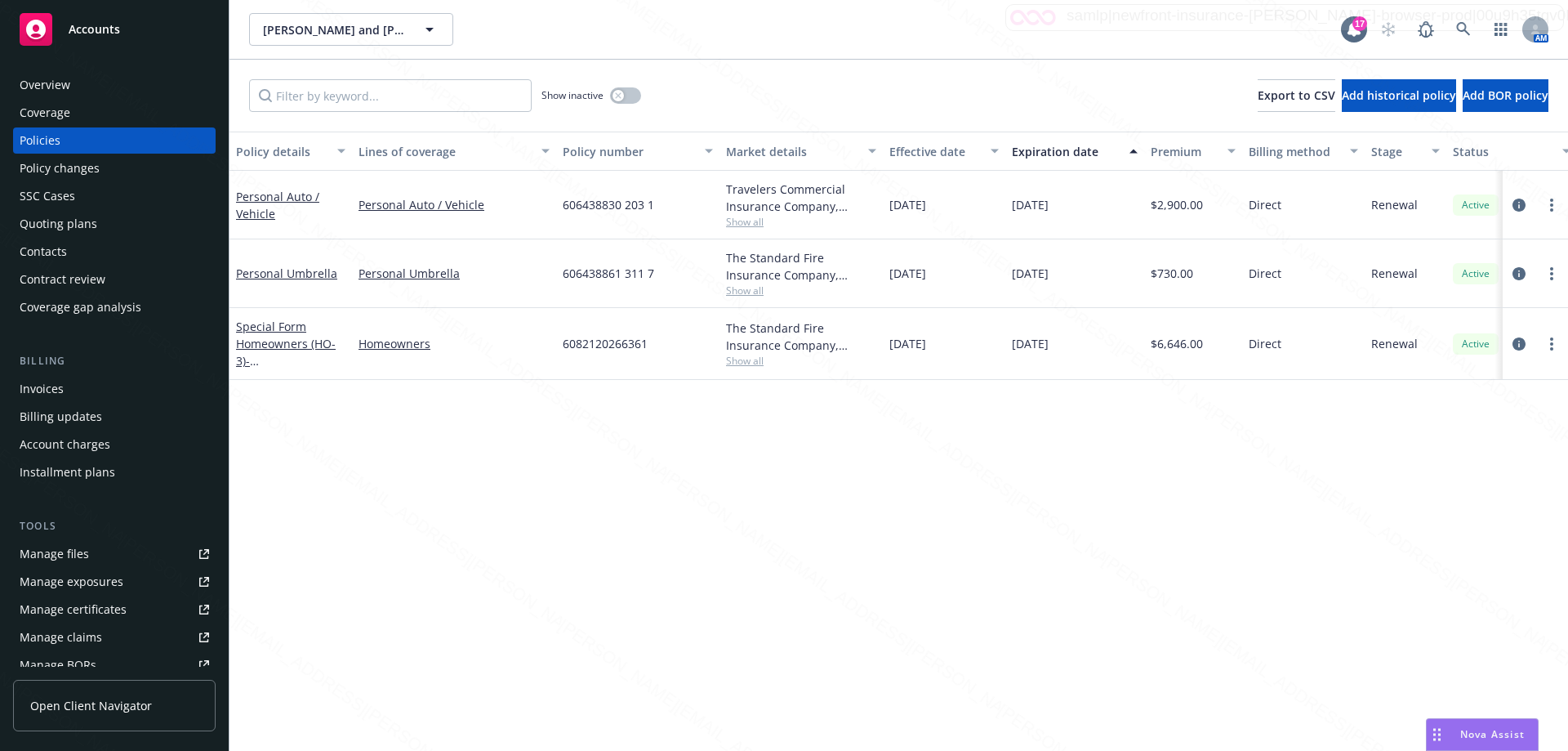
click at [758, 363] on span "Show all" at bounding box center [802, 360] width 151 height 14
click at [57, 87] on div "Overview" at bounding box center [45, 84] width 51 height 26
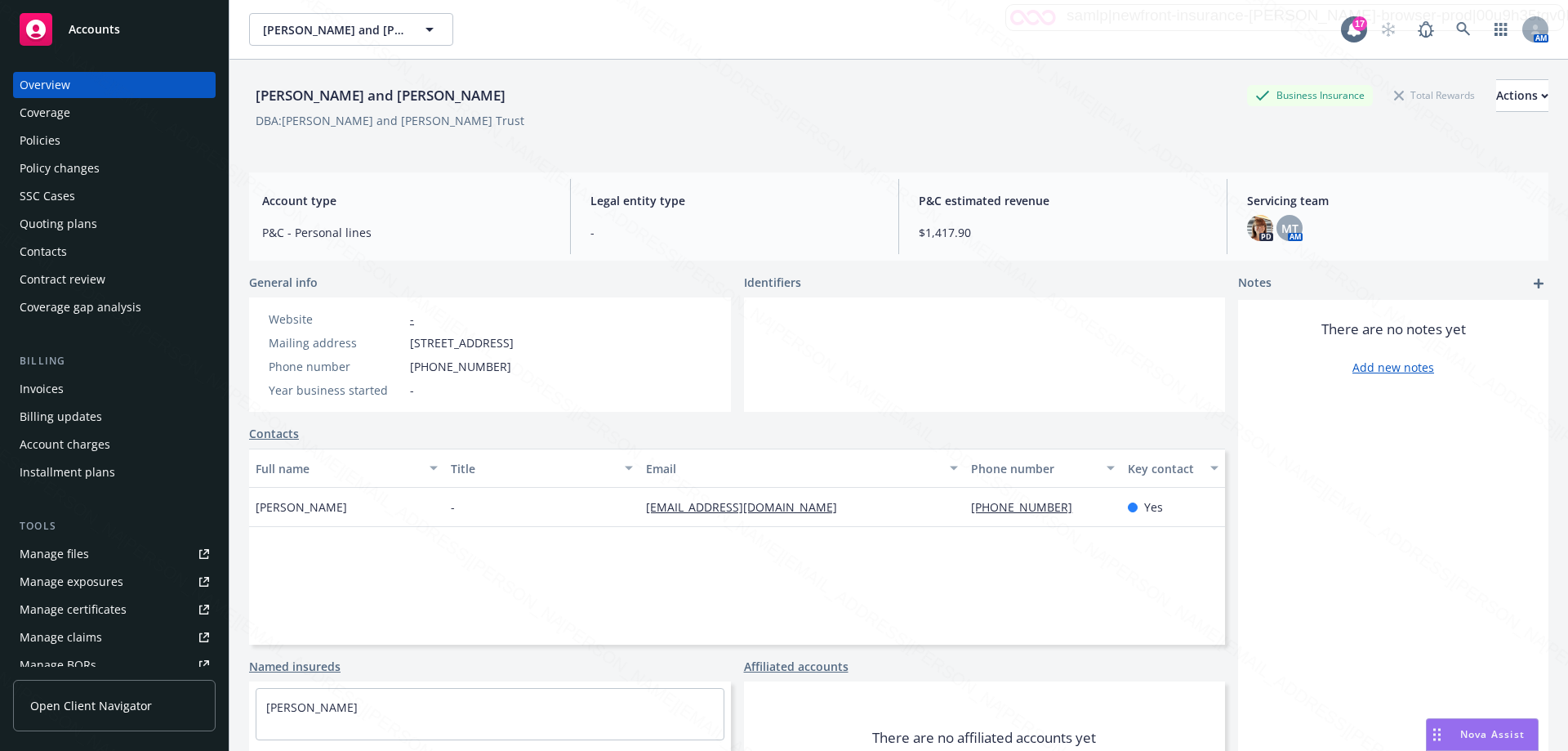
drag, startPoint x: 1497, startPoint y: 356, endPoint x: 1479, endPoint y: 355, distance: 18.0
click at [1501, 356] on div "There are no notes yet Add new notes" at bounding box center [1394, 347] width 310 height 56
